Goal: Information Seeking & Learning: Understand process/instructions

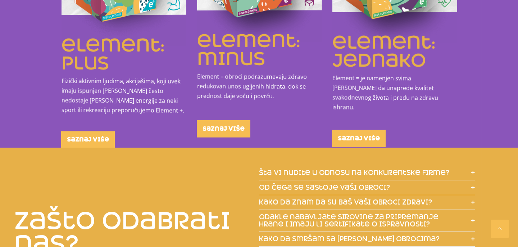
scroll to position [808, 0]
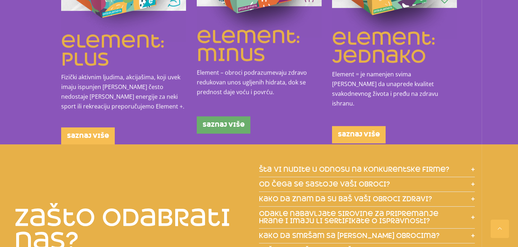
click at [219, 122] on span "saznaj više" at bounding box center [223, 125] width 42 height 6
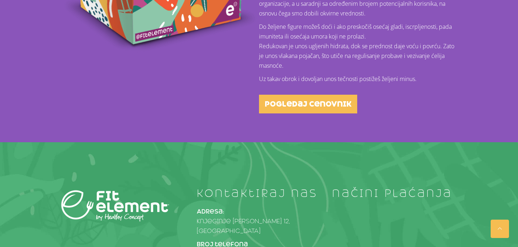
scroll to position [339, 0]
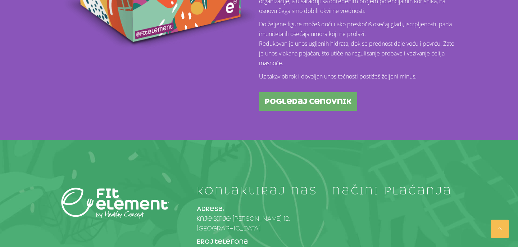
click at [299, 105] on span "pogledaj cenovnik" at bounding box center [308, 101] width 87 height 7
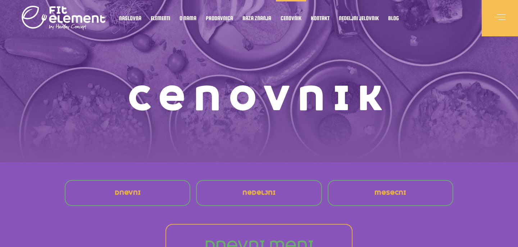
drag, startPoint x: 197, startPoint y: 50, endPoint x: 217, endPoint y: 41, distance: 21.9
click at [217, 41] on div "Cenovnik" at bounding box center [258, 81] width 395 height 162
click at [215, 41] on div "Cenovnik" at bounding box center [258, 81] width 395 height 162
